Goal: Find specific page/section: Find specific page/section

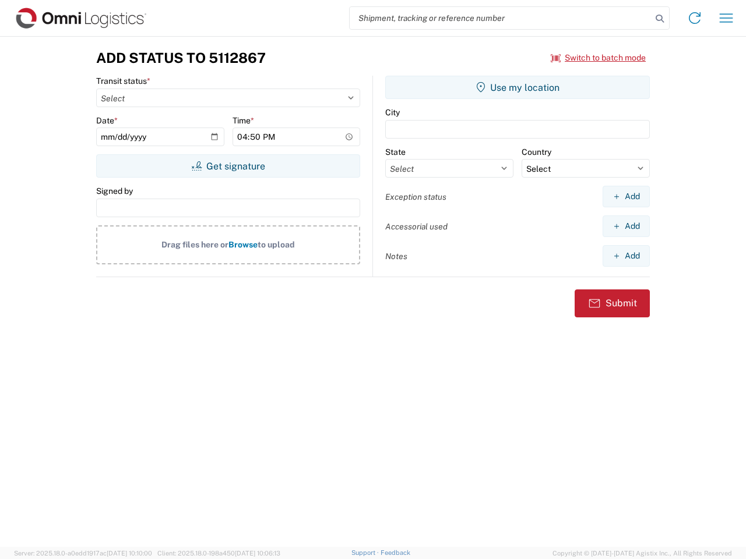
click at [501, 18] on input "search" at bounding box center [501, 18] width 302 height 22
click at [660, 19] on icon at bounding box center [659, 18] width 16 height 16
click at [695, 18] on icon at bounding box center [694, 18] width 19 height 19
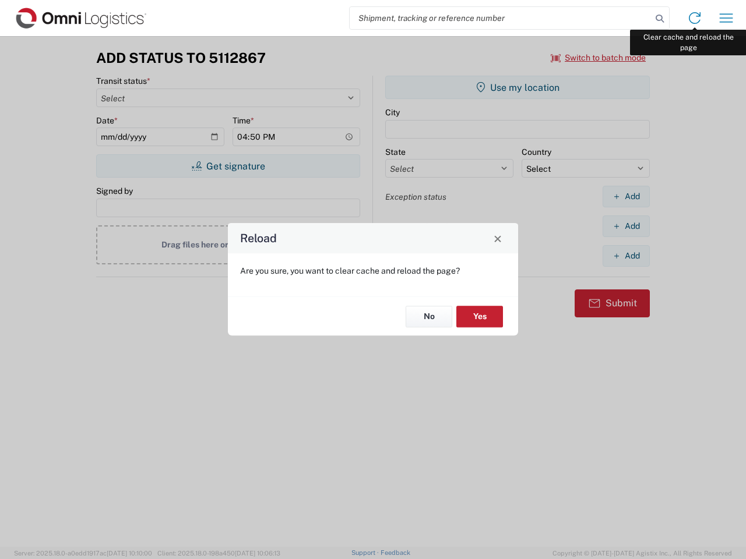
click at [726, 18] on div "Reload Are you sure, you want to clear cache and reload the page? No Yes" at bounding box center [373, 279] width 746 height 559
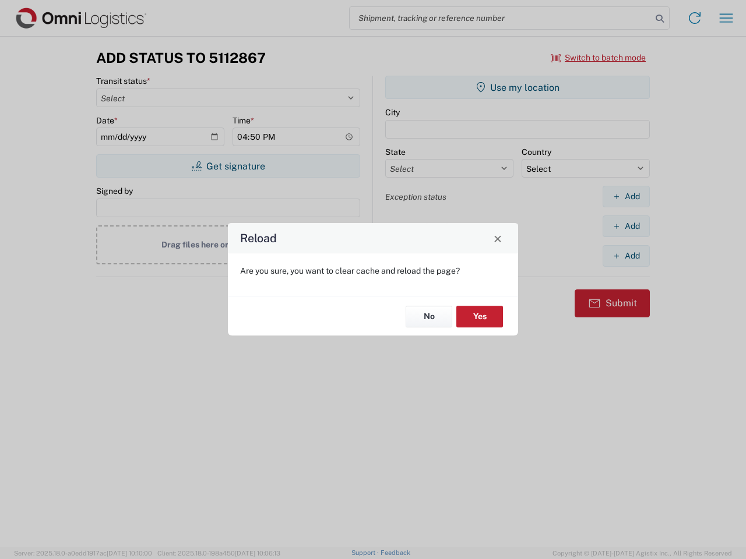
click at [598, 58] on div "Reload Are you sure, you want to clear cache and reload the page? No Yes" at bounding box center [373, 279] width 746 height 559
click at [228, 166] on div "Reload Are you sure, you want to clear cache and reload the page? No Yes" at bounding box center [373, 279] width 746 height 559
click at [517, 87] on div "Reload Are you sure, you want to clear cache and reload the page? No Yes" at bounding box center [373, 279] width 746 height 559
click at [626, 196] on div "Reload Are you sure, you want to clear cache and reload the page? No Yes" at bounding box center [373, 279] width 746 height 559
click at [626, 226] on div "Reload Are you sure, you want to clear cache and reload the page? No Yes" at bounding box center [373, 279] width 746 height 559
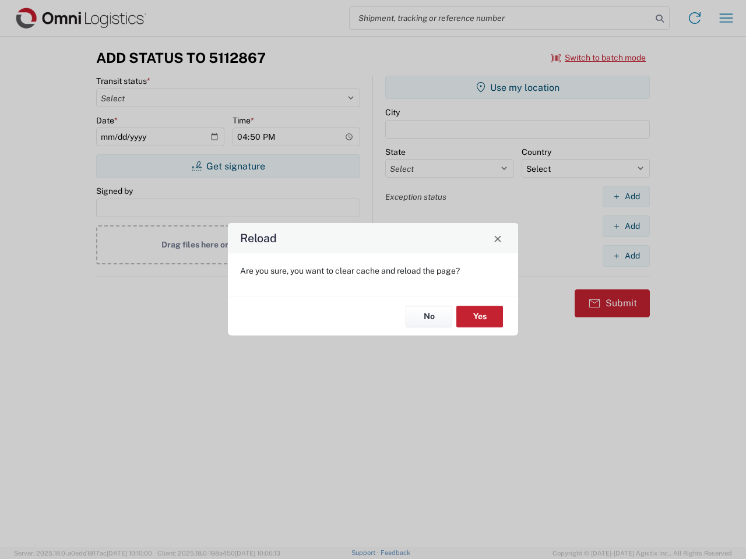
click at [626, 256] on div "Reload Are you sure, you want to clear cache and reload the page? No Yes" at bounding box center [373, 279] width 746 height 559
